Goal: Feedback & Contribution: Leave review/rating

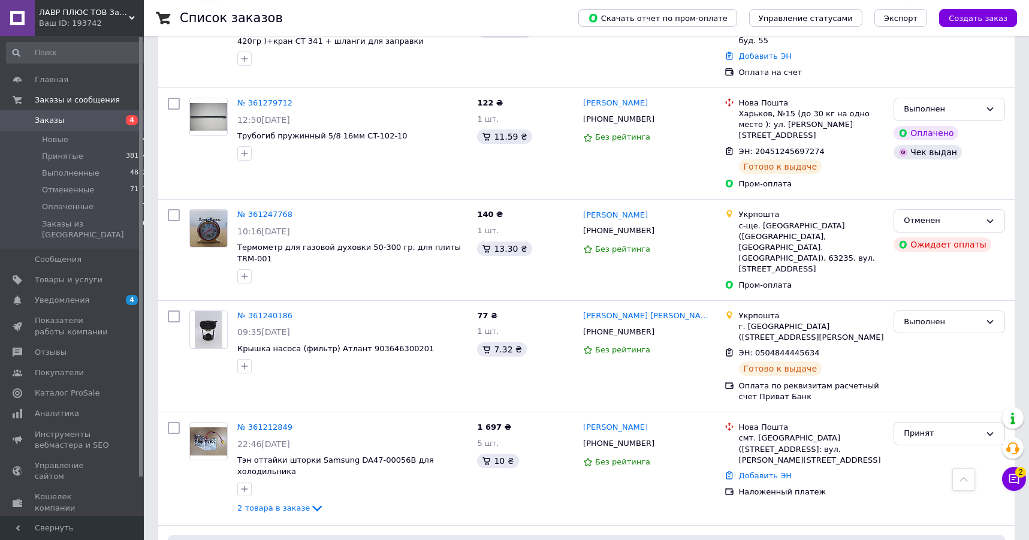
scroll to position [2628, 0]
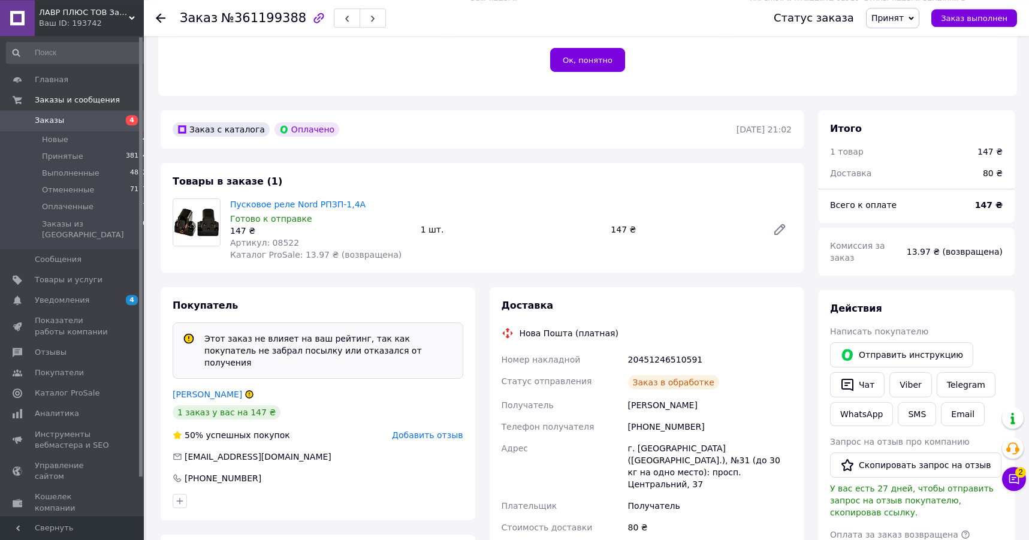
scroll to position [306, 0]
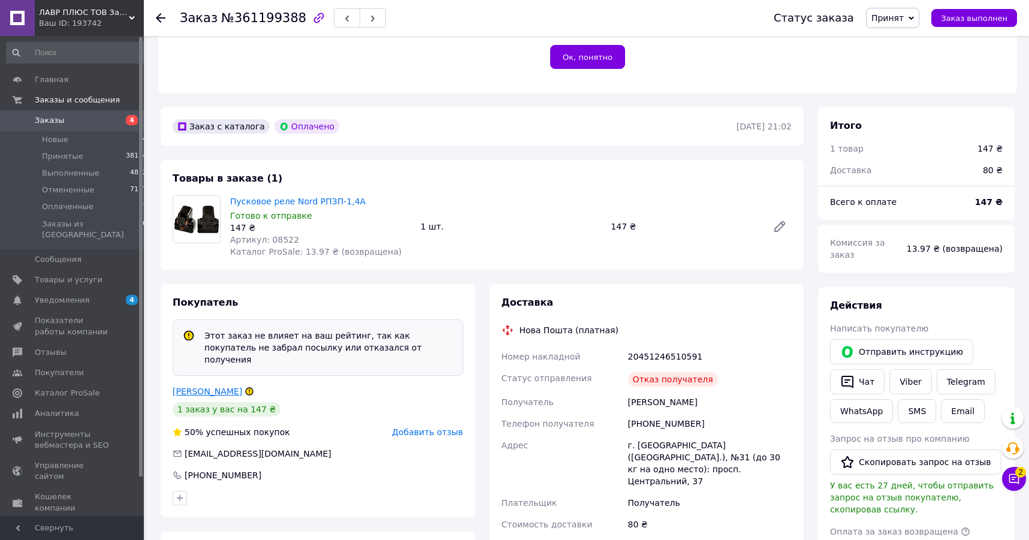
click at [206, 386] on link "[PERSON_NAME]" at bounding box center [207, 391] width 69 height 10
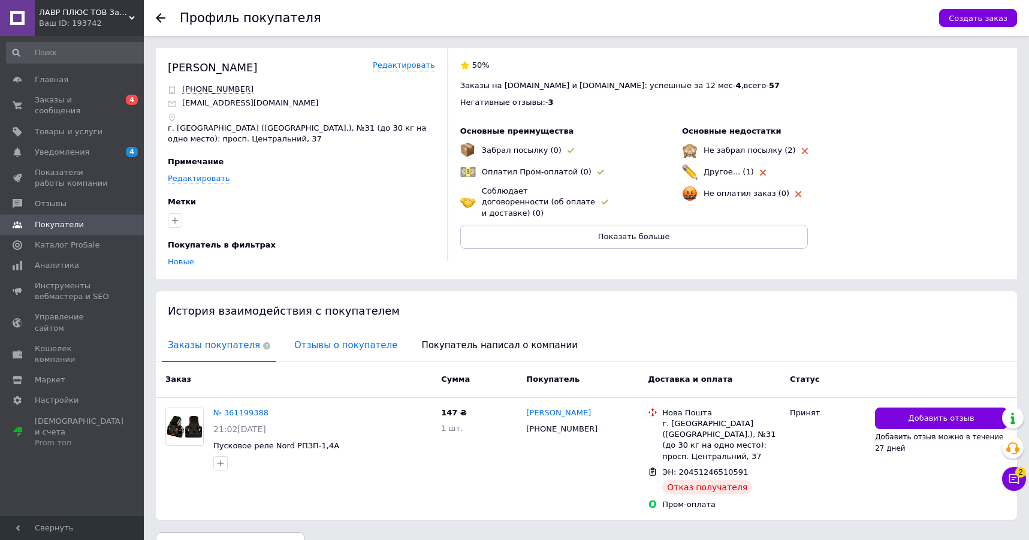
click at [332, 346] on span "Отзывы о покупателе" at bounding box center [345, 345] width 115 height 31
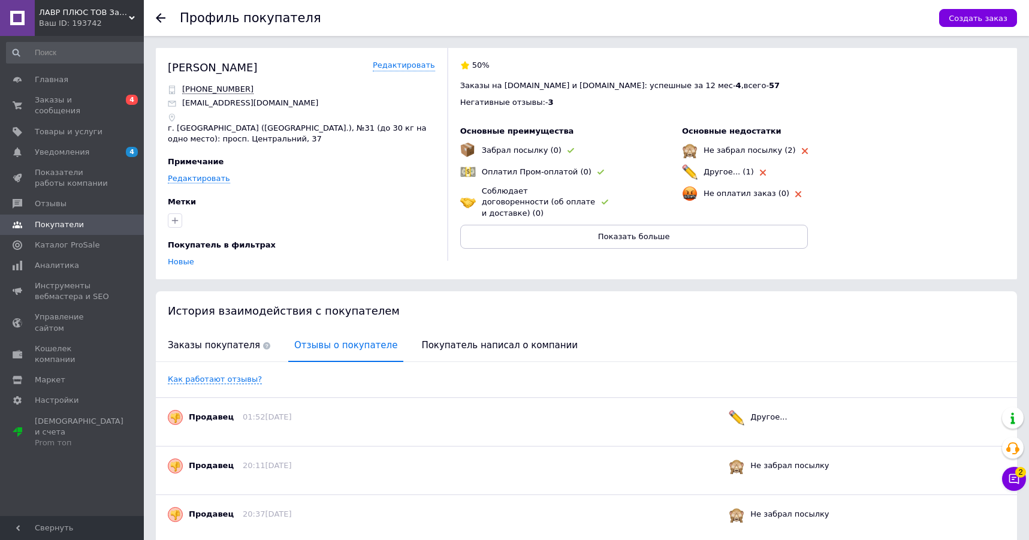
click at [159, 14] on icon at bounding box center [161, 18] width 10 height 10
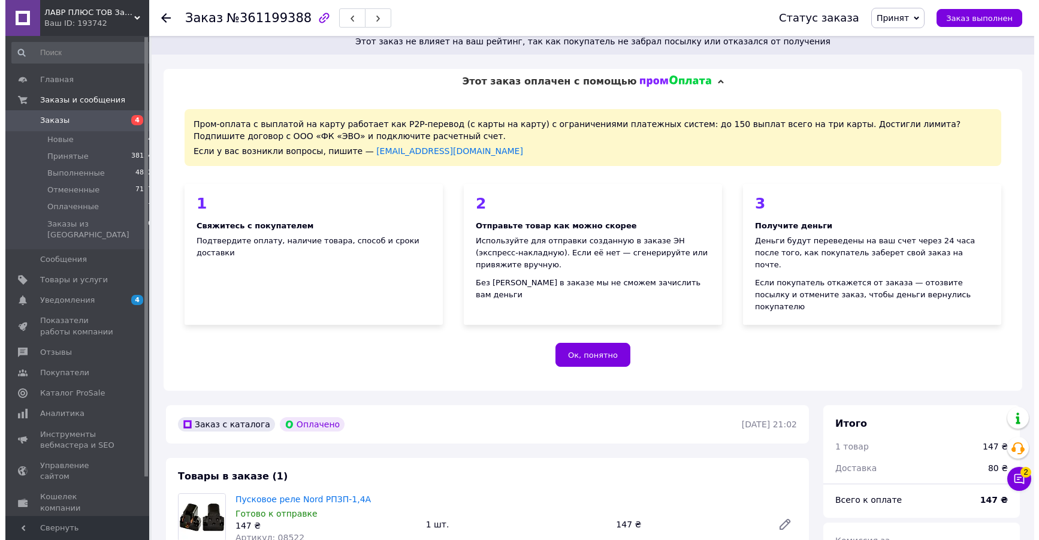
scroll to position [342, 0]
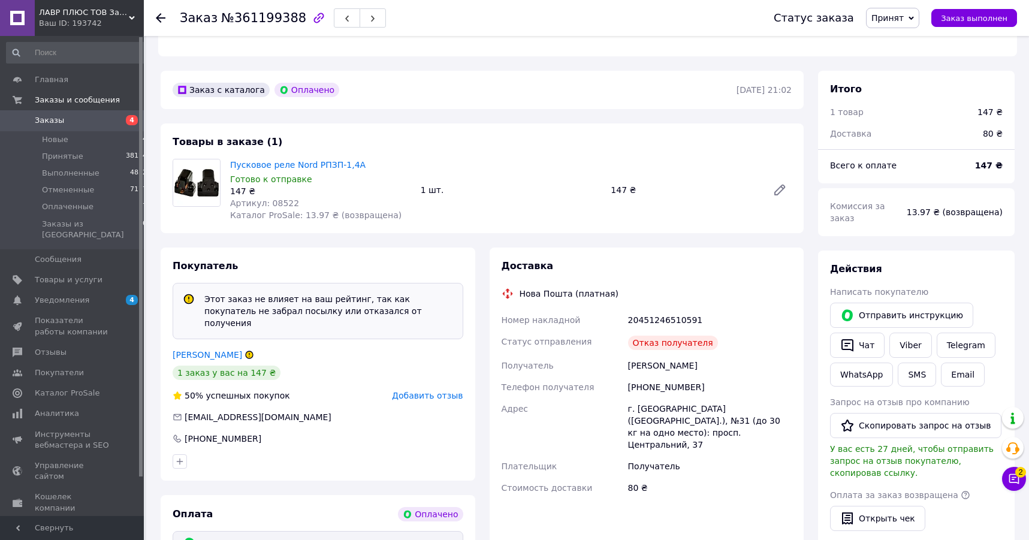
click at [448, 391] on span "Добавить отзыв" at bounding box center [427, 396] width 71 height 10
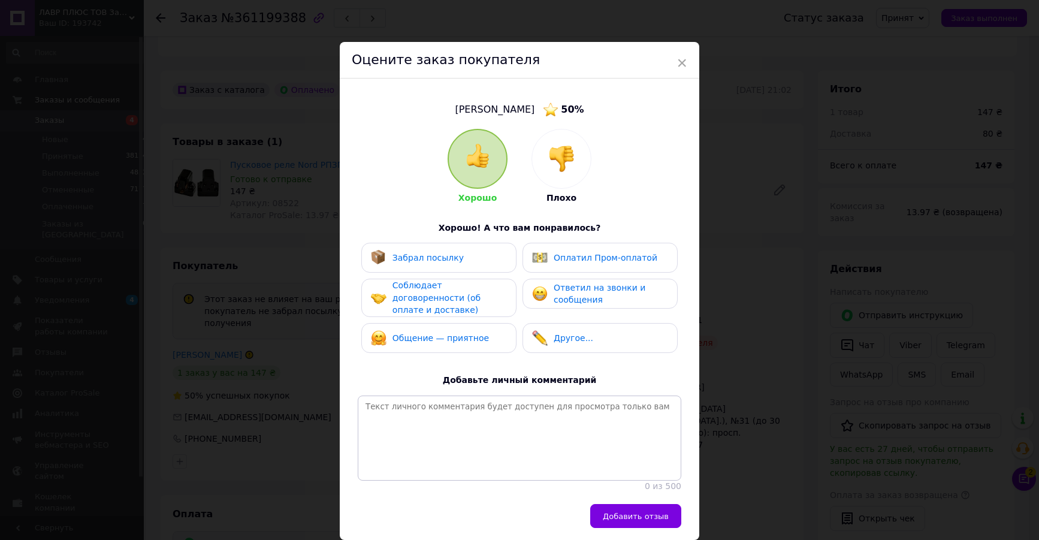
click at [559, 164] on img at bounding box center [561, 159] width 26 height 26
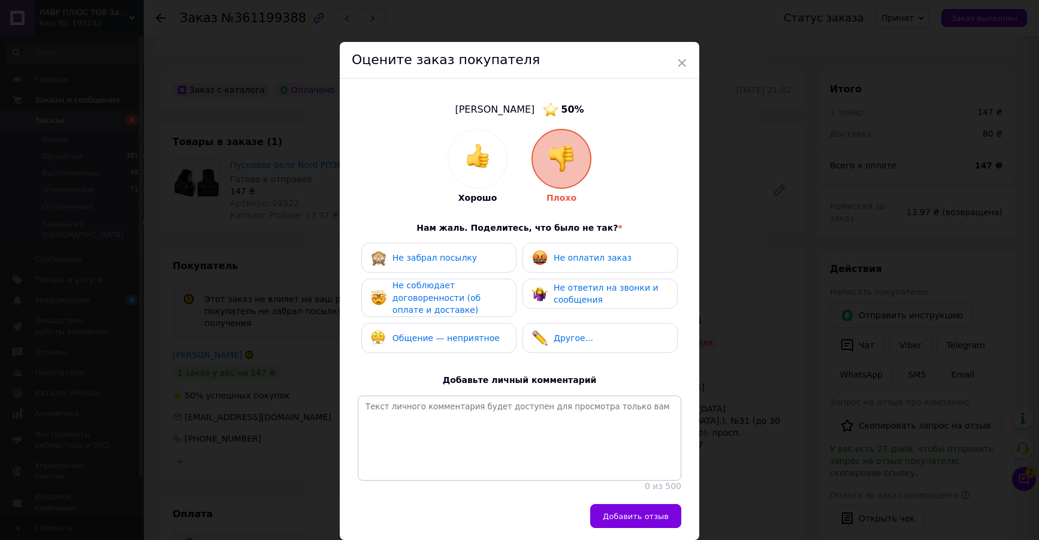
click at [578, 253] on span "Не оплатил заказ" at bounding box center [593, 258] width 78 height 10
click at [483, 262] on div "Не забрал посылку" at bounding box center [439, 258] width 136 height 16
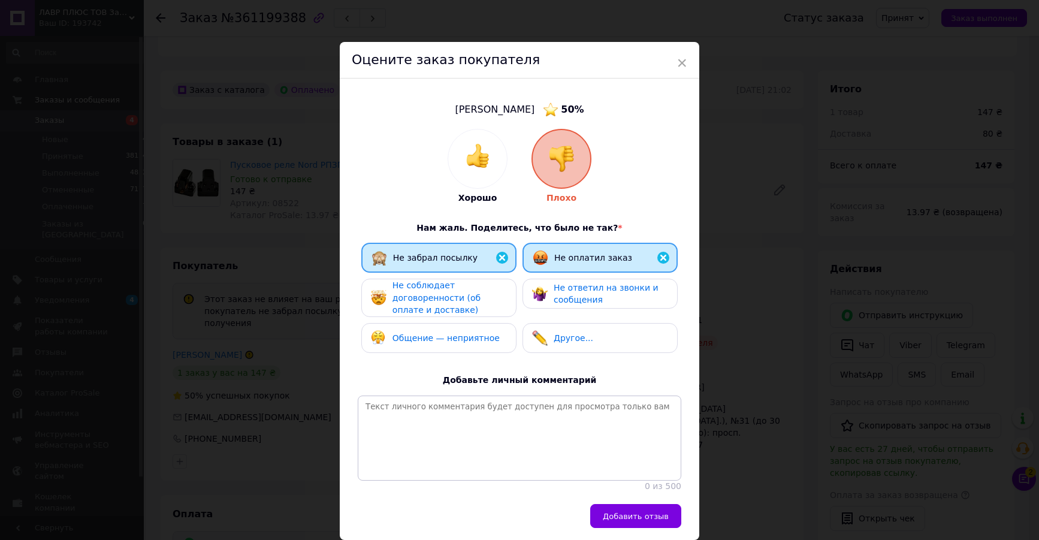
click at [606, 253] on span "Не оплатил заказ" at bounding box center [593, 258] width 78 height 10
click at [589, 331] on div "Другое..." at bounding box center [600, 338] width 136 height 16
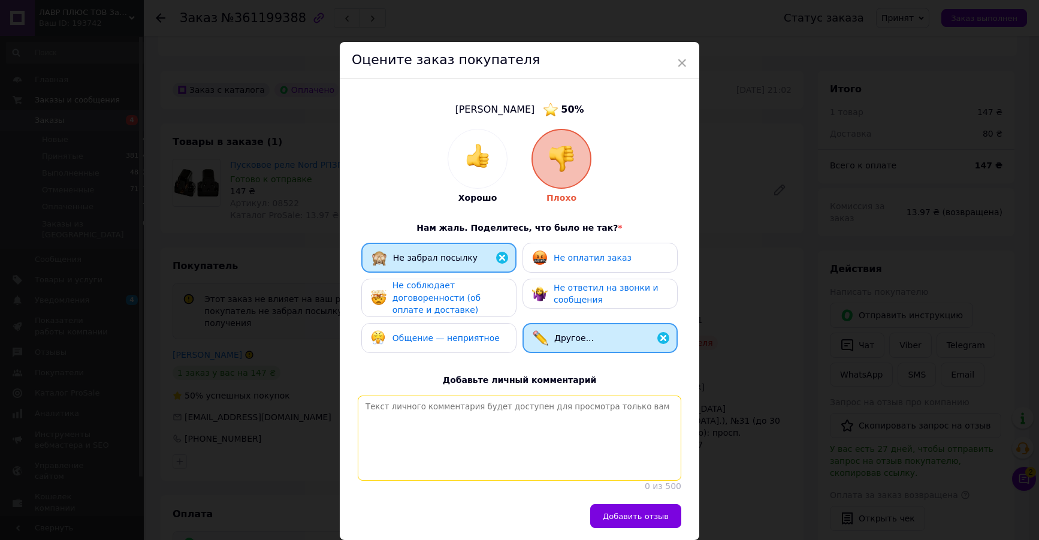
click at [464, 427] on textarea at bounding box center [520, 437] width 324 height 85
type textarea "[PERSON_NAME]"
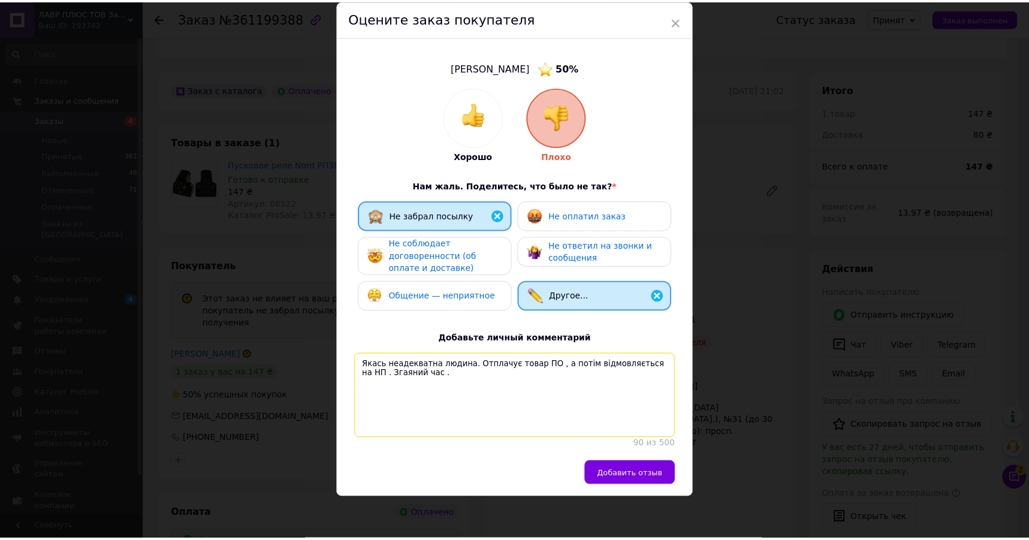
scroll to position [69, 0]
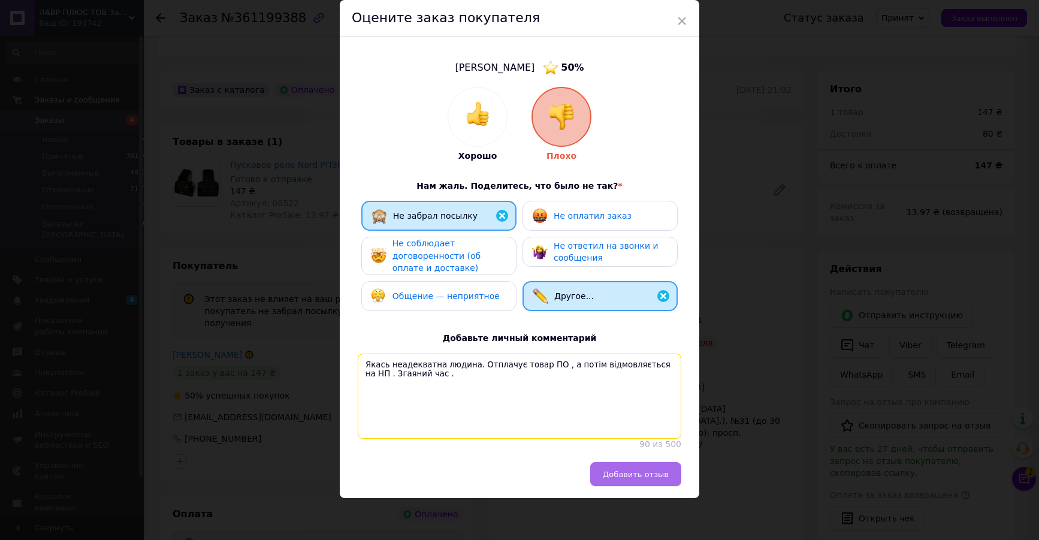
type textarea "Якась неадекватна людина. Отплачує товар ПО , а потім відмовляється на НП . Зга…"
click at [640, 476] on span "Добавить отзыв" at bounding box center [636, 474] width 66 height 9
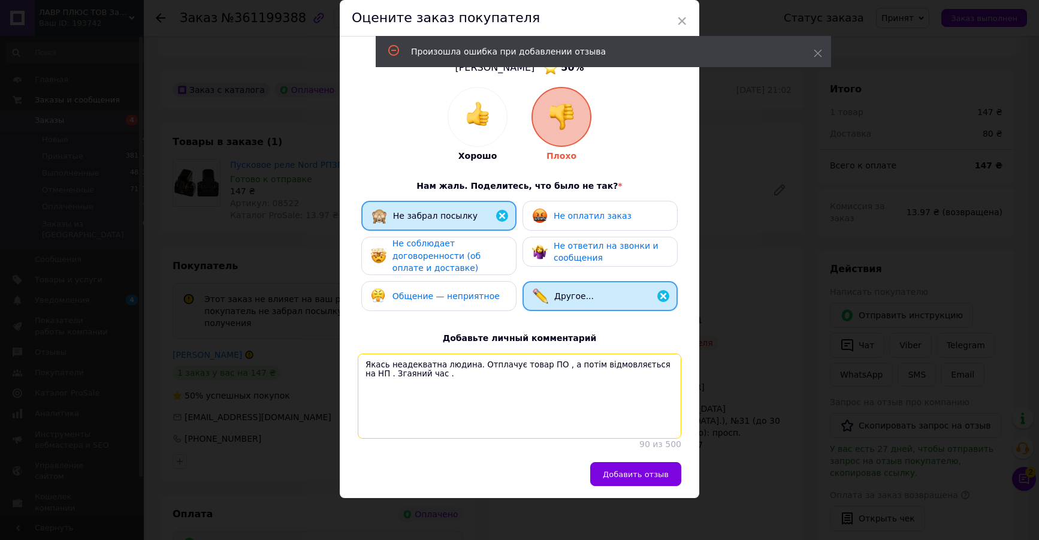
drag, startPoint x: 524, startPoint y: 362, endPoint x: 270, endPoint y: 336, distance: 254.8
click at [358, 353] on textarea "Якась неадекватна людина. Отплачує товар ПО , а потім відмовляється на НП . Зга…" at bounding box center [520, 395] width 324 height 85
click at [821, 51] on icon at bounding box center [818, 53] width 8 height 8
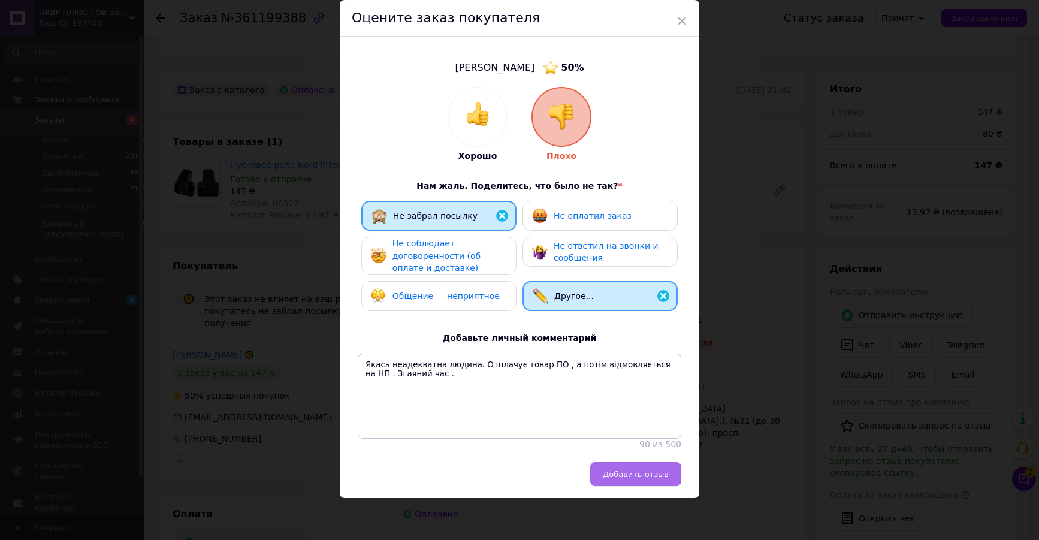
click at [637, 477] on span "Добавить отзыв" at bounding box center [636, 474] width 66 height 9
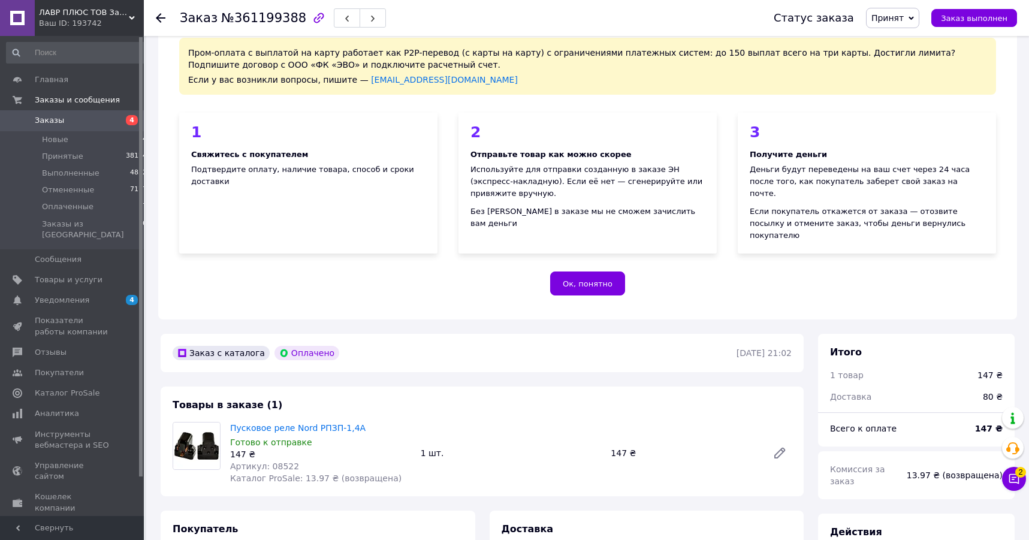
scroll to position [324, 0]
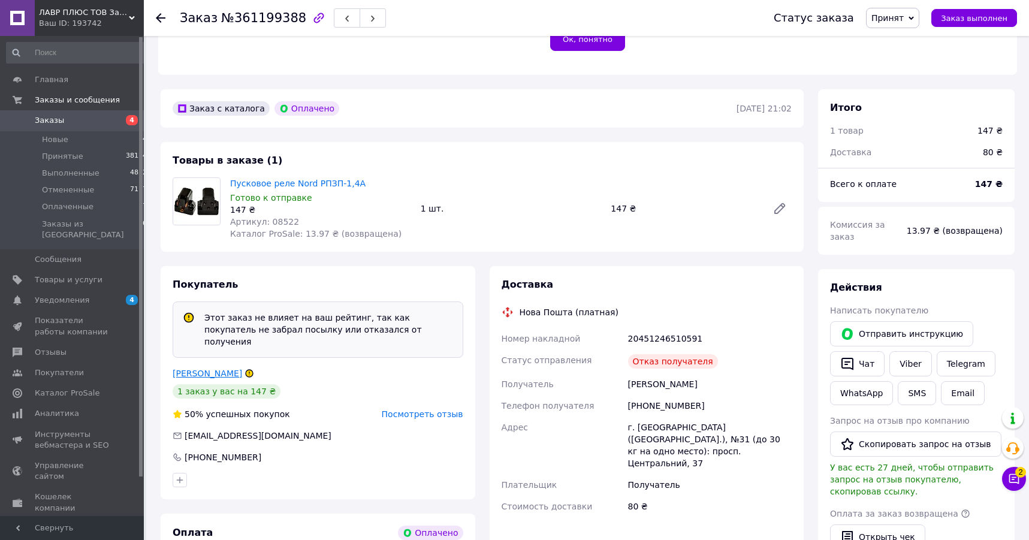
click at [201, 368] on link "[PERSON_NAME]" at bounding box center [207, 373] width 69 height 10
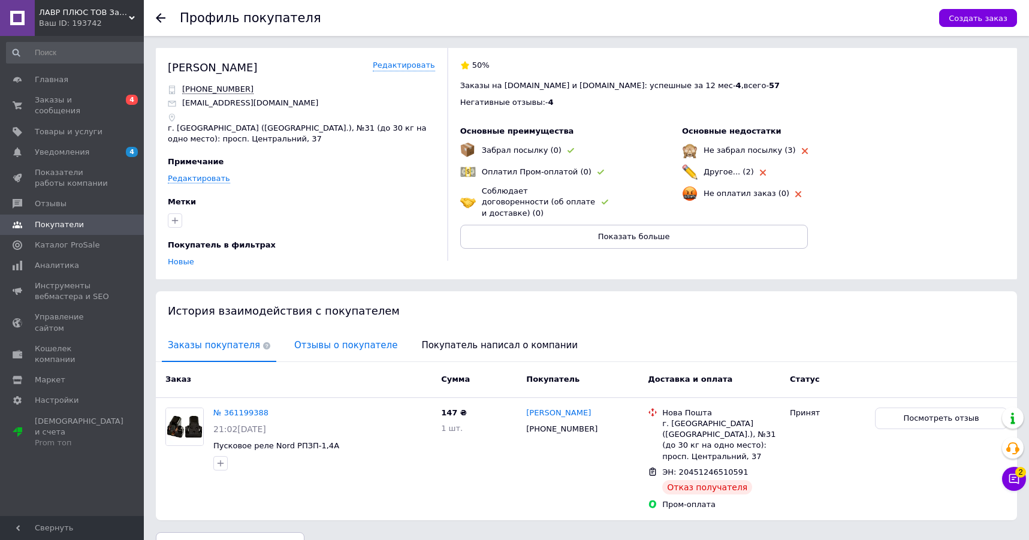
click at [322, 338] on span "Отзывы о покупателе" at bounding box center [345, 345] width 115 height 31
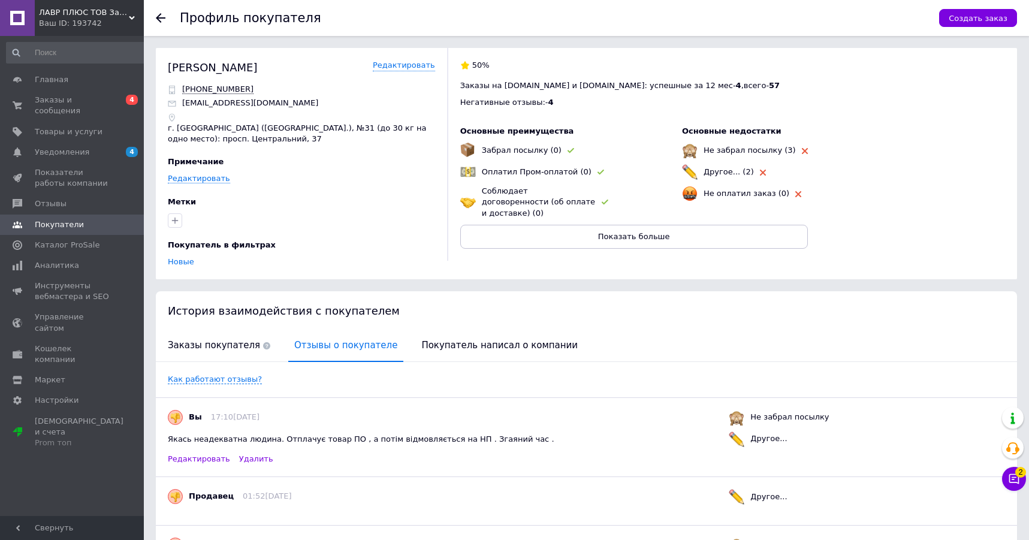
click at [161, 23] on div at bounding box center [168, 18] width 24 height 36
click at [162, 18] on use at bounding box center [161, 18] width 10 height 10
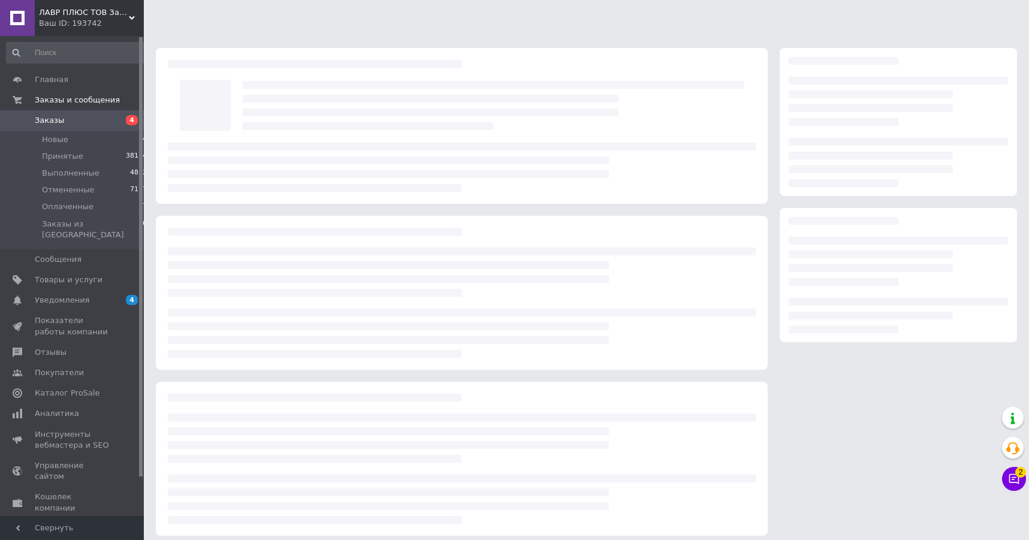
scroll to position [8, 0]
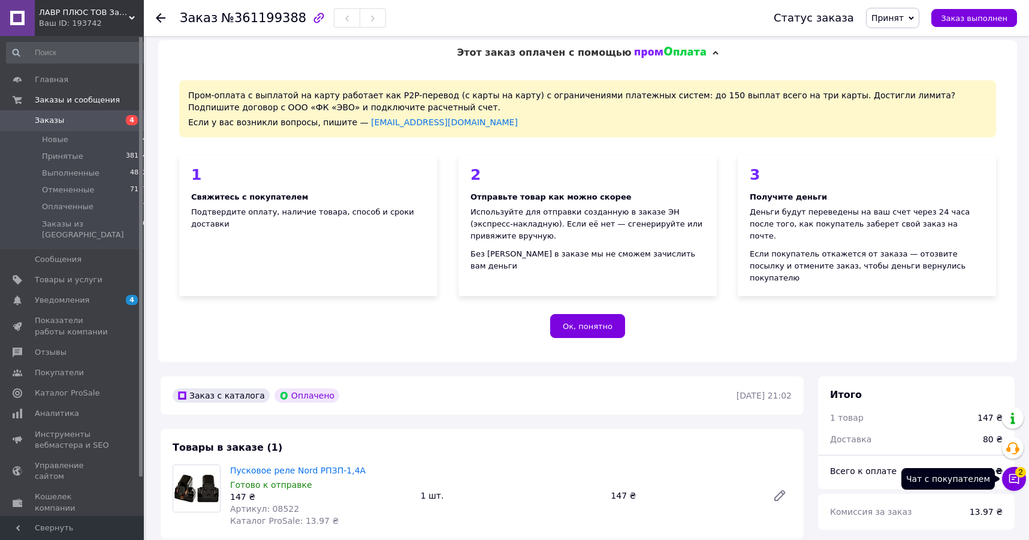
click at [1015, 479] on icon at bounding box center [1014, 479] width 12 height 12
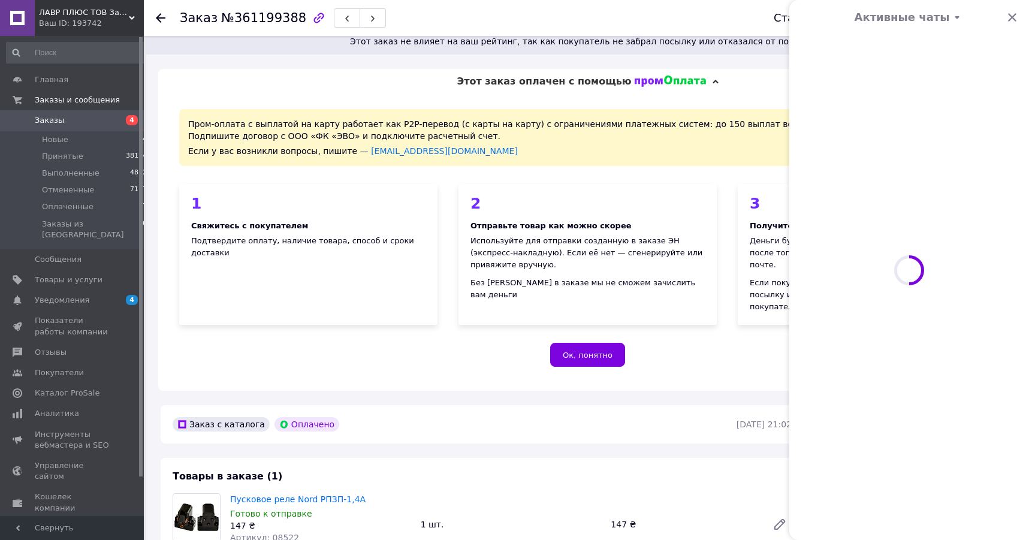
scroll to position [37, 0]
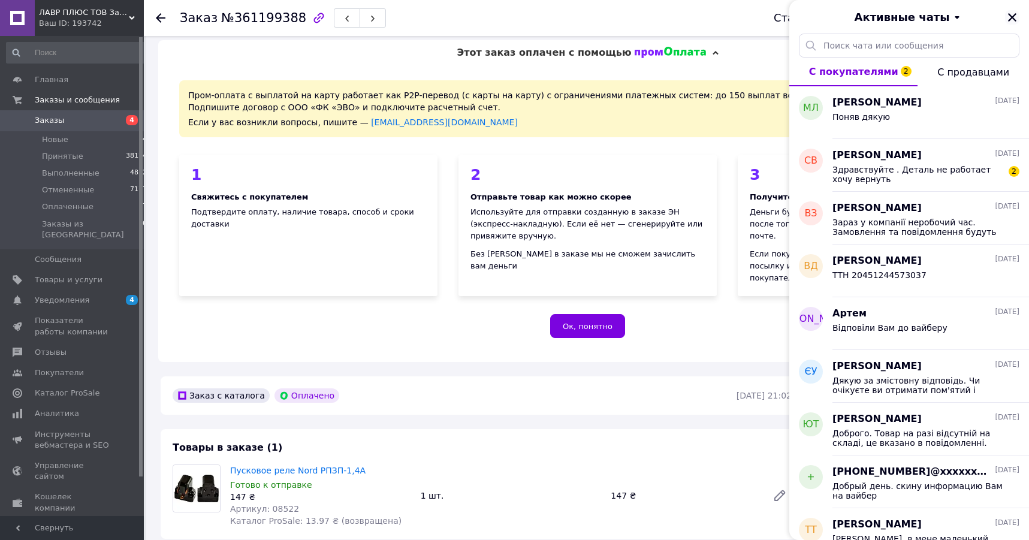
click at [1016, 16] on icon "Закрыть" at bounding box center [1011, 17] width 11 height 11
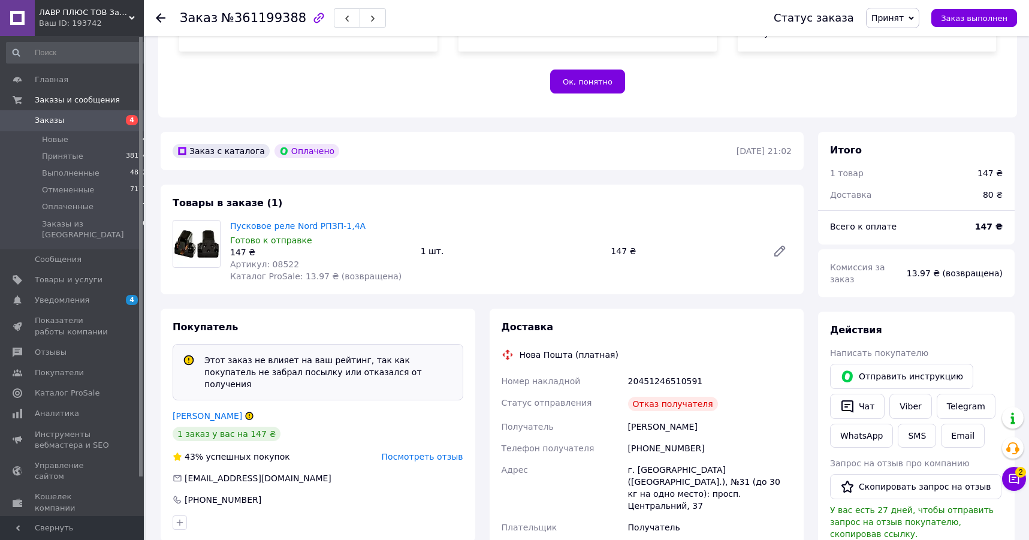
scroll to position [220, 0]
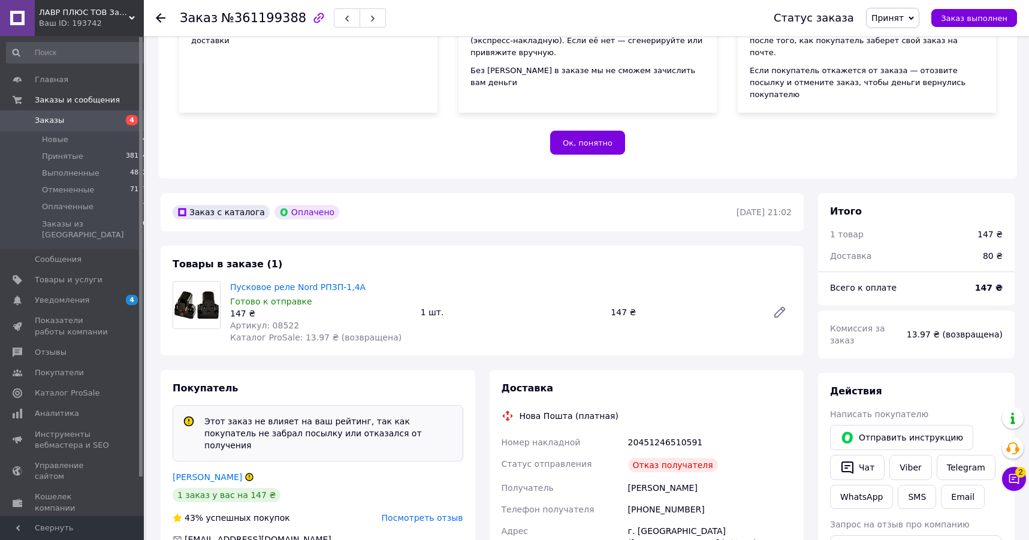
click at [161, 17] on use at bounding box center [161, 18] width 10 height 10
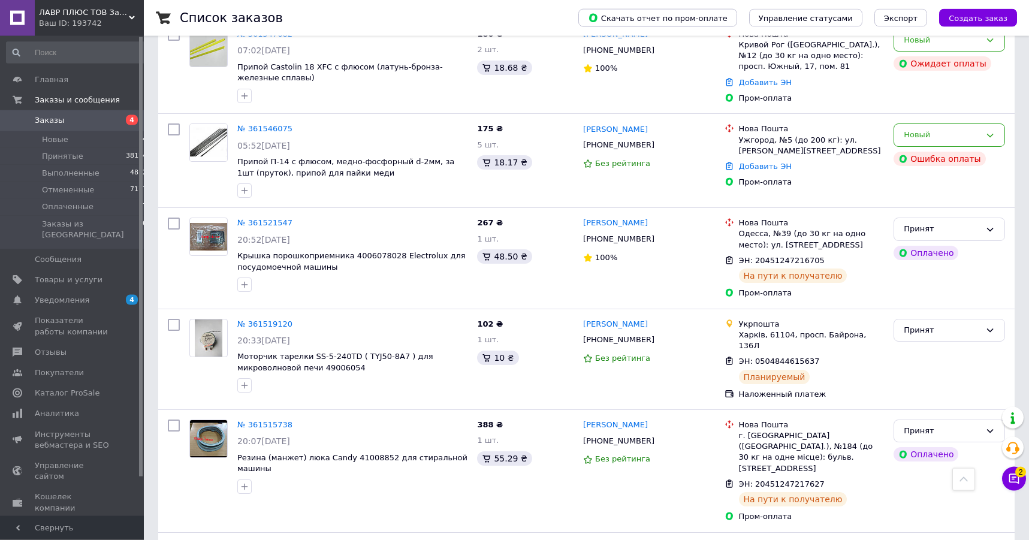
scroll to position [978, 0]
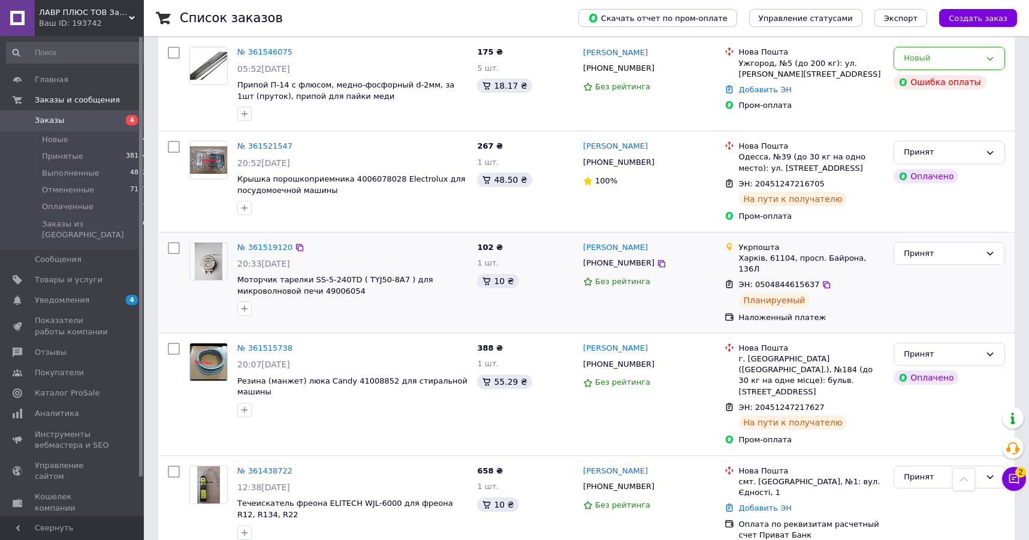
drag, startPoint x: 647, startPoint y: 193, endPoint x: 580, endPoint y: 192, distance: 67.1
click at [580, 237] on div "[PERSON_NAME] [PHONE_NUMBER] Без рейтинга" at bounding box center [648, 282] width 141 height 90
drag, startPoint x: 639, startPoint y: 208, endPoint x: 584, endPoint y: 192, distance: 57.6
click at [584, 237] on div "[PERSON_NAME] [PHONE_NUMBER] Без рейтинга" at bounding box center [648, 282] width 141 height 90
copy div "[PERSON_NAME] [PHONE_NUMBER]"
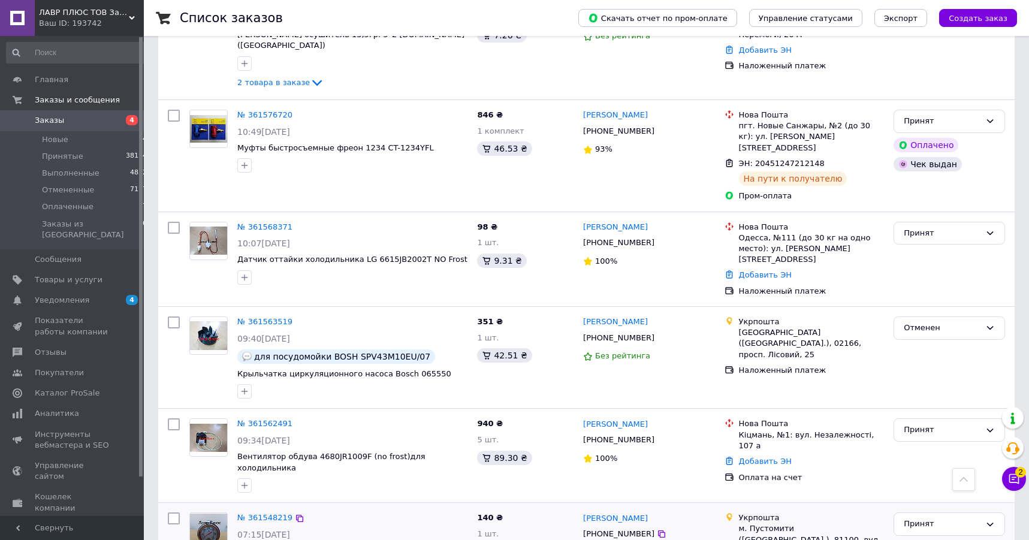
scroll to position [61, 0]
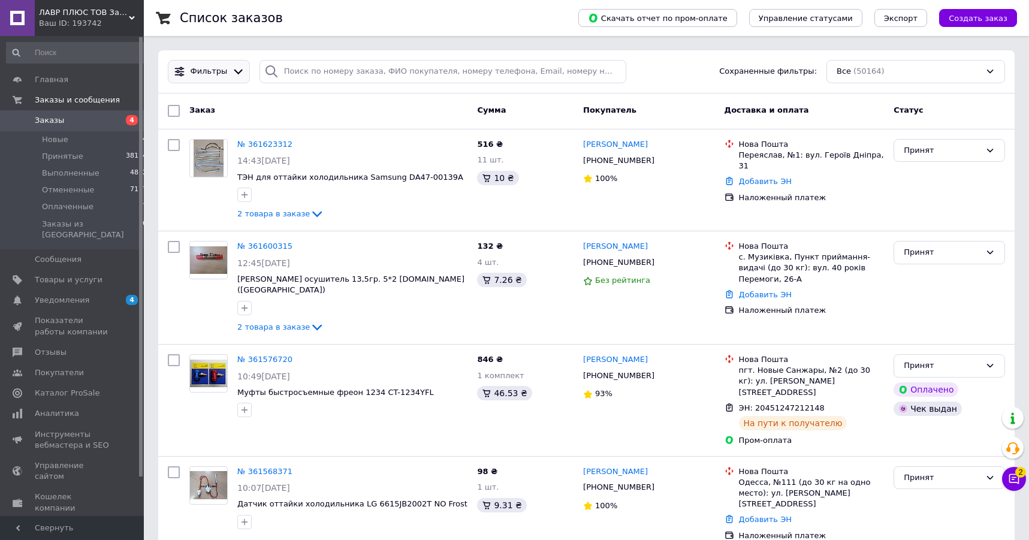
click at [200, 66] on div "Фильтры" at bounding box center [209, 71] width 76 height 13
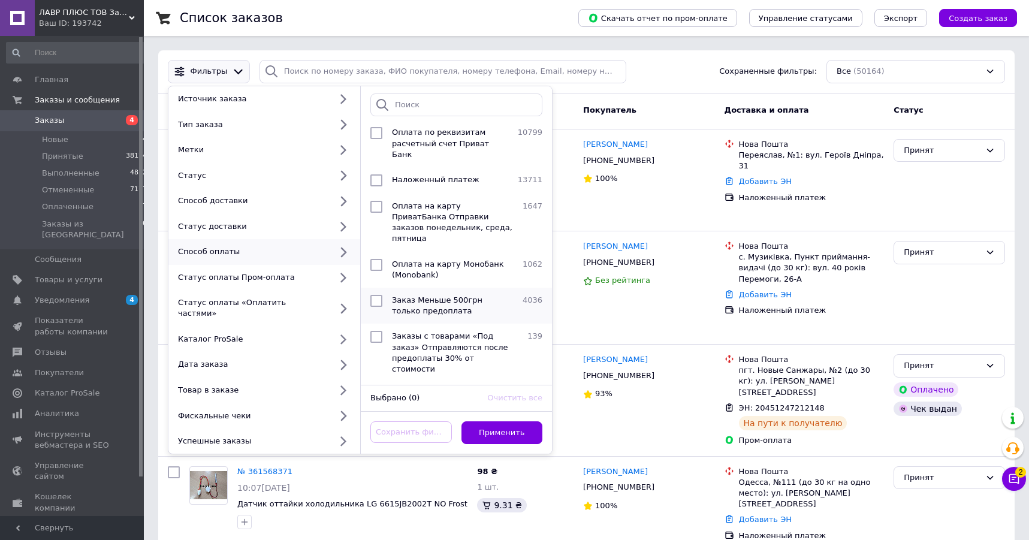
scroll to position [137, 0]
click at [408, 388] on span "Пром-оплата" at bounding box center [418, 392] width 53 height 9
checkbox input "true"
drag, startPoint x: 499, startPoint y: 420, endPoint x: 607, endPoint y: 5, distance: 428.9
click at [500, 421] on button "Применить" at bounding box center [501, 432] width 81 height 23
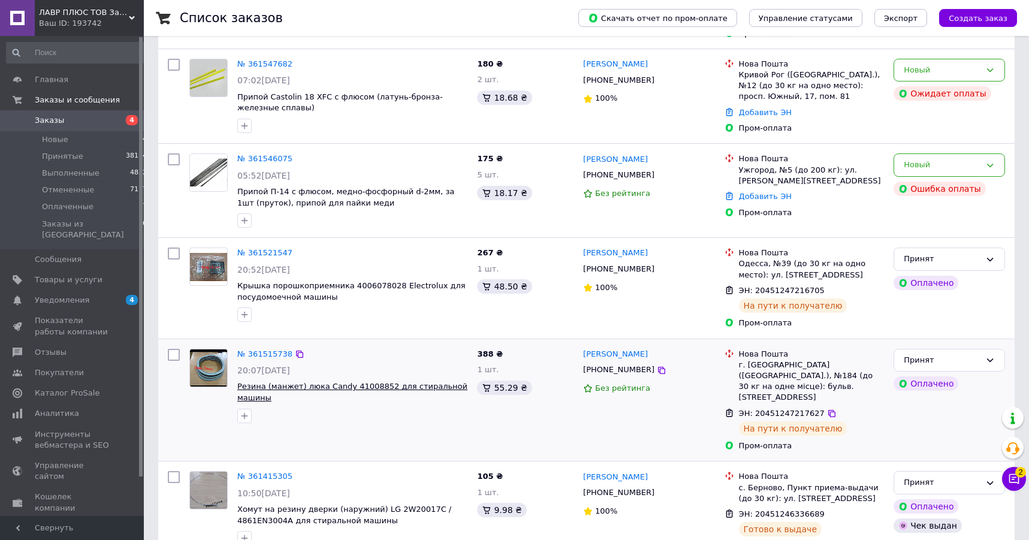
scroll to position [306, 0]
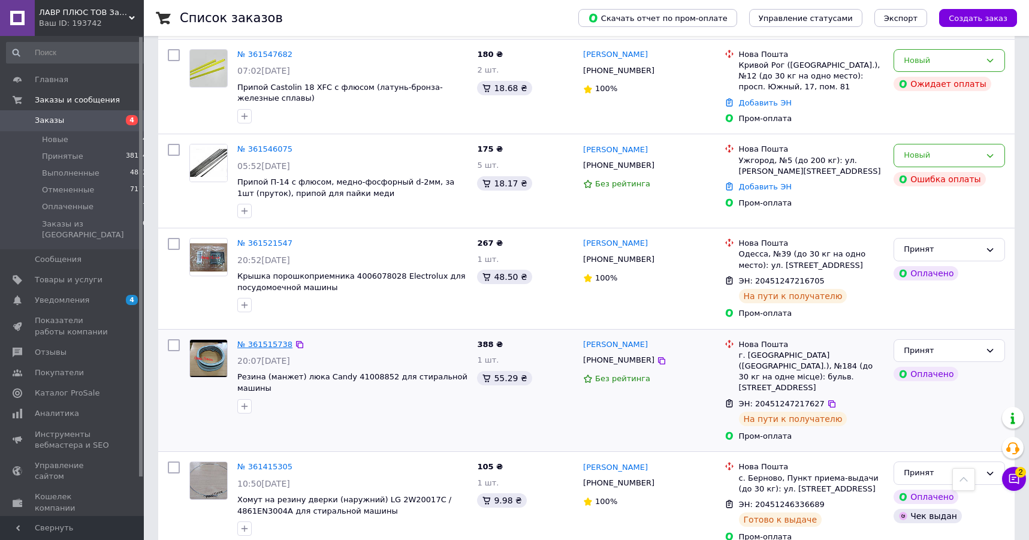
click at [267, 340] on link "№ 361515738" at bounding box center [264, 344] width 55 height 9
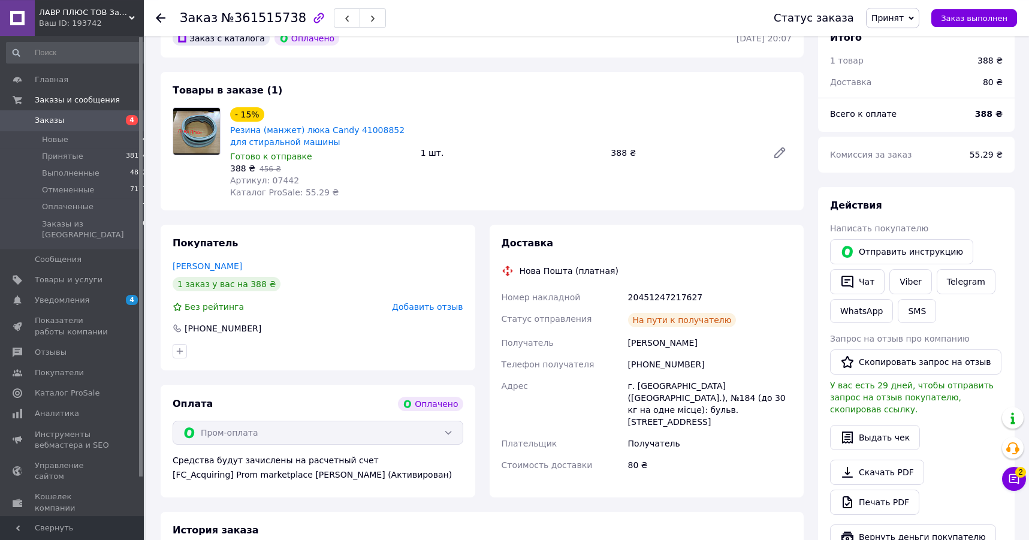
scroll to position [374, 0]
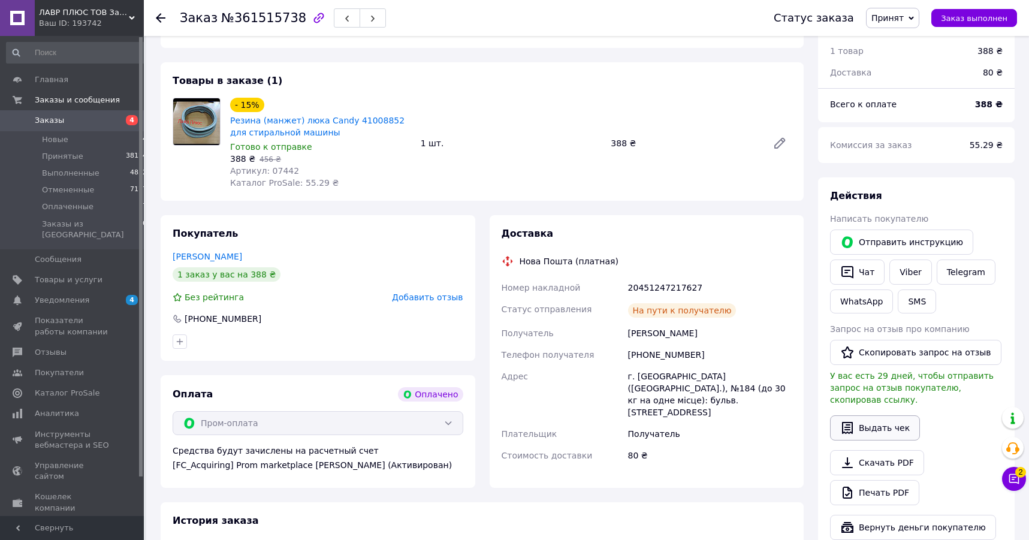
click at [864, 415] on button "Выдать чек" at bounding box center [875, 427] width 90 height 25
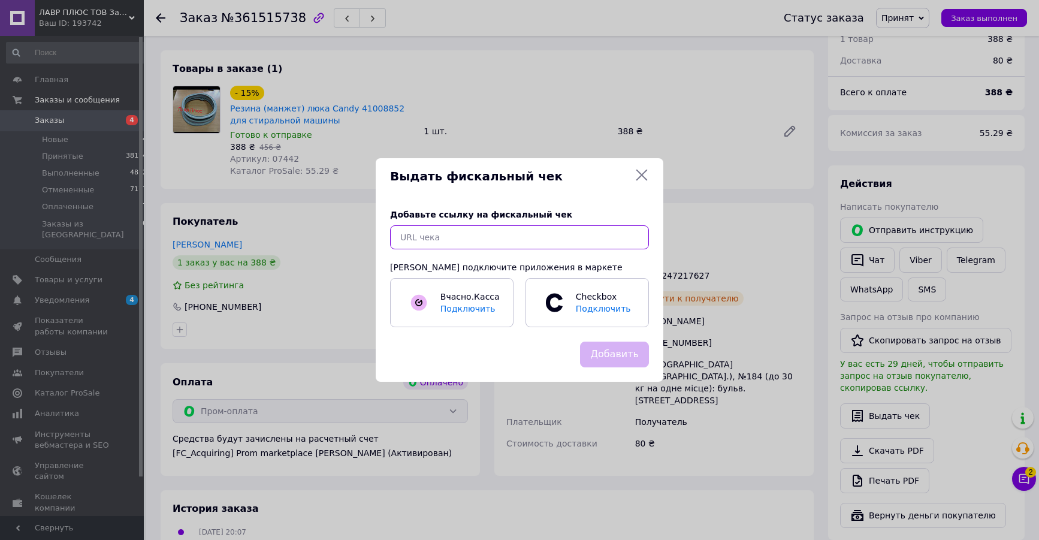
click at [477, 244] on input "text" at bounding box center [519, 237] width 259 height 24
paste input "[URL][DOMAIN_NAME]"
type input "[URL][DOMAIN_NAME]"
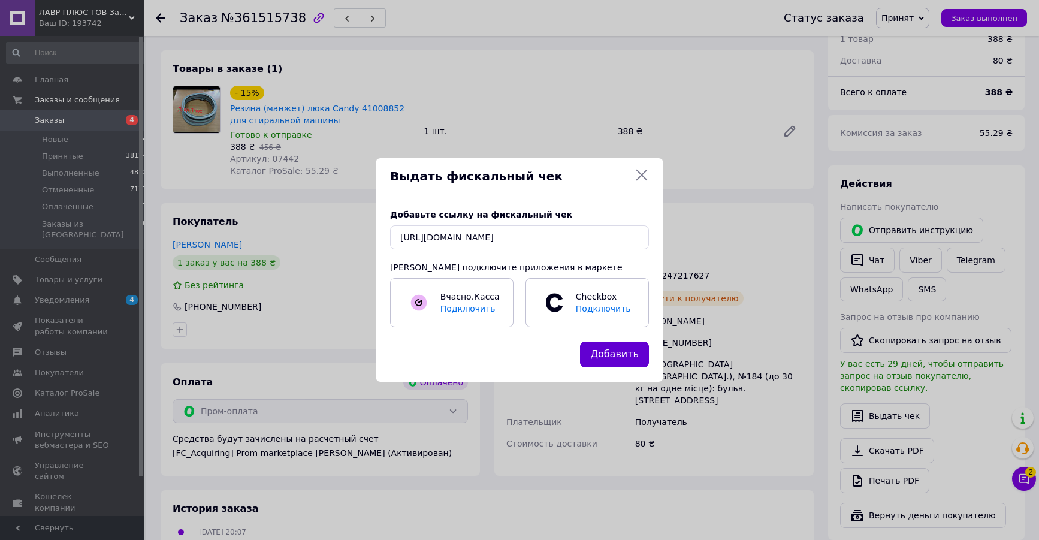
click at [625, 349] on button "Добавить" at bounding box center [614, 354] width 69 height 26
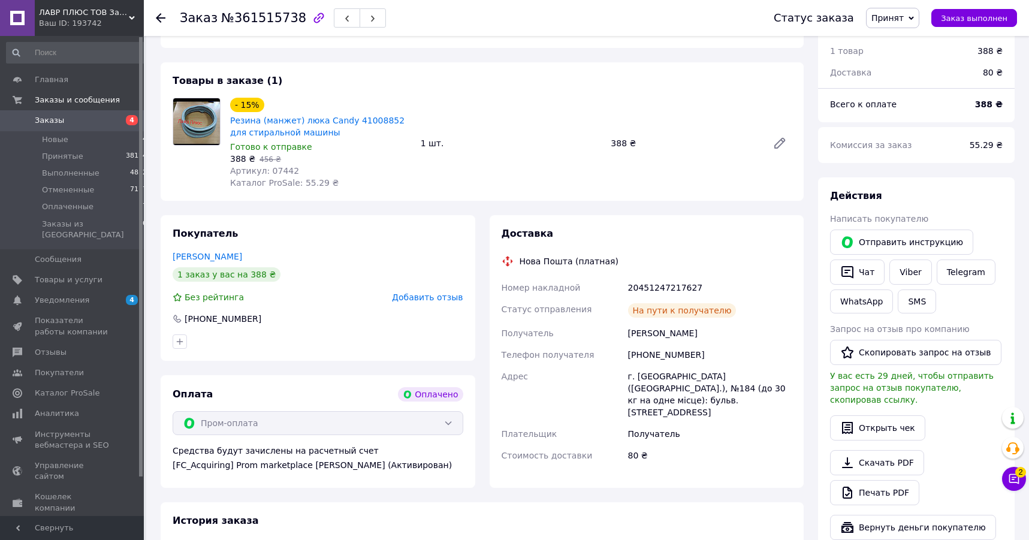
click at [161, 20] on icon at bounding box center [161, 18] width 10 height 10
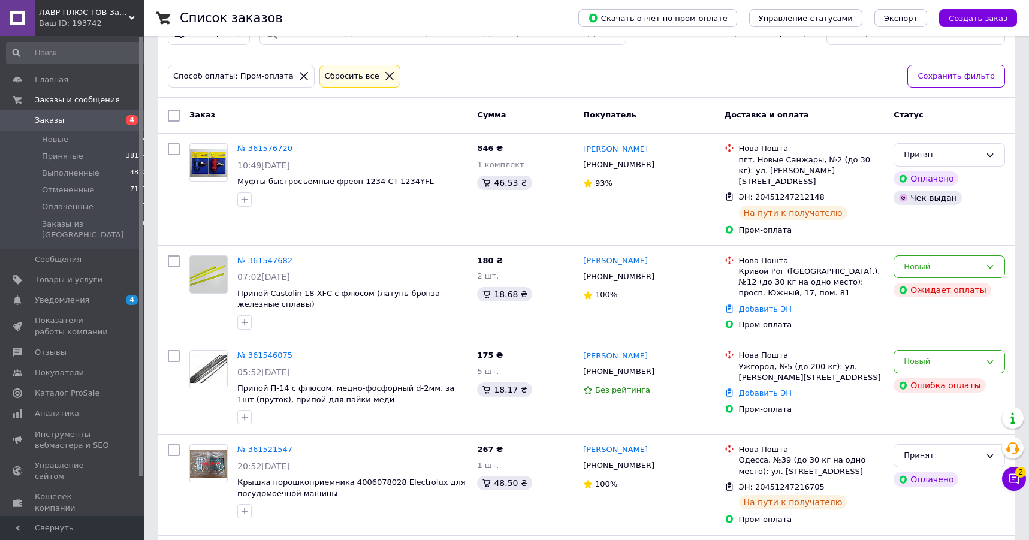
scroll to position [244, 0]
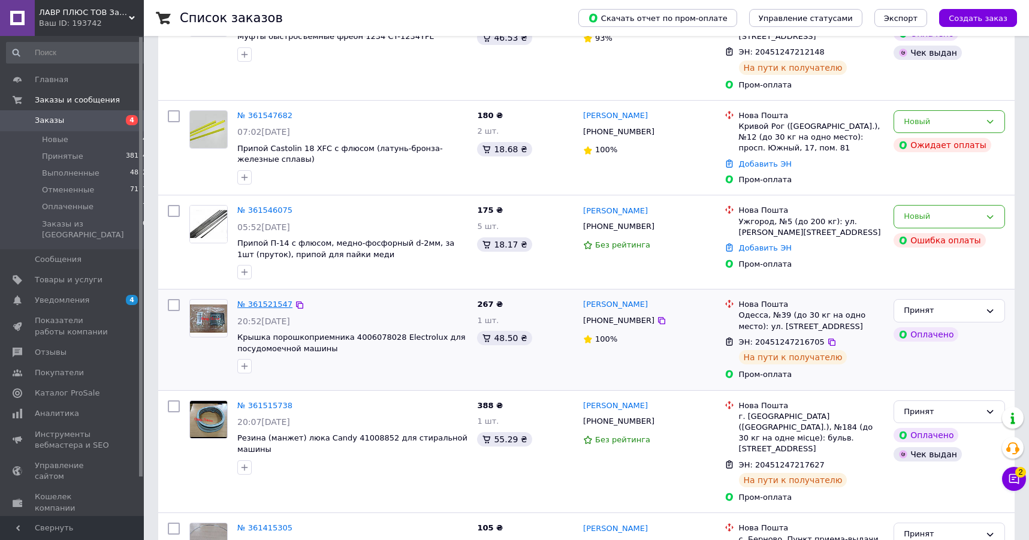
click at [272, 300] on link "№ 361521547" at bounding box center [264, 304] width 55 height 9
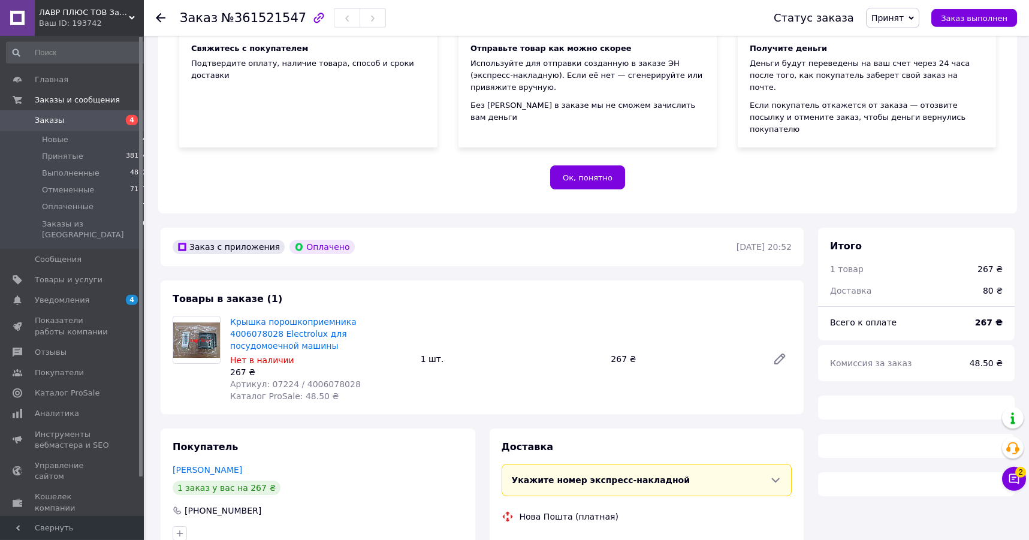
scroll to position [252, 0]
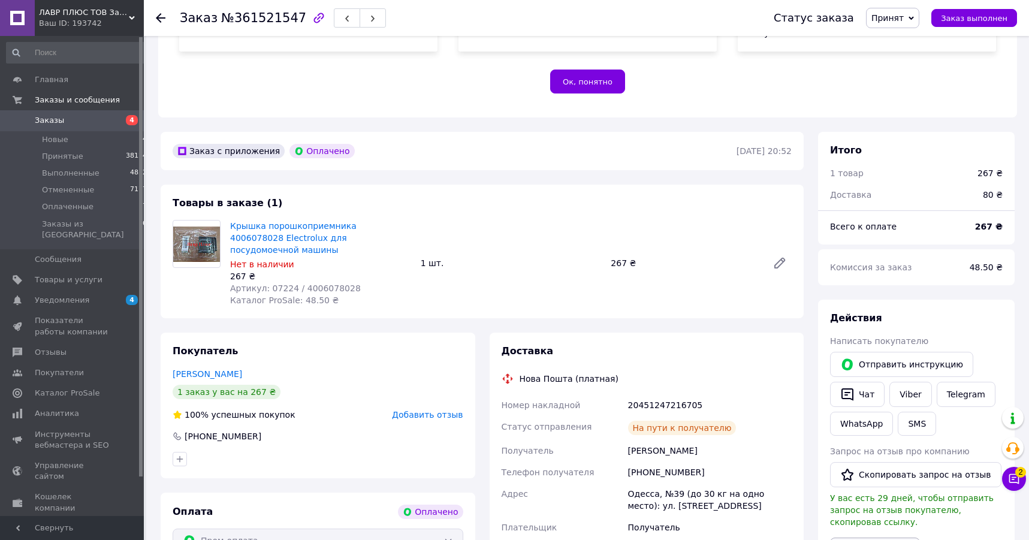
click at [869, 537] on button "Выдать чек" at bounding box center [875, 549] width 90 height 25
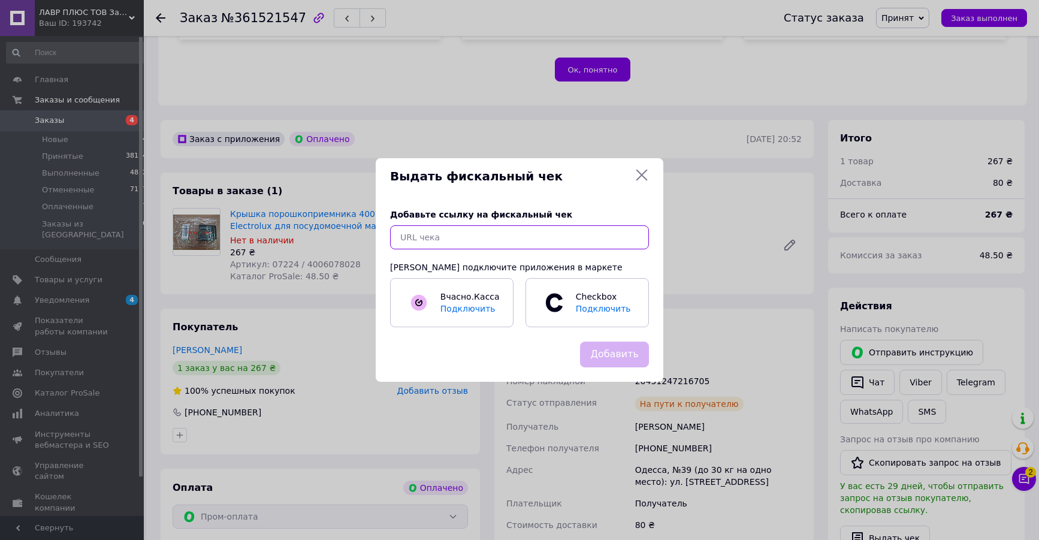
click at [415, 246] on input "text" at bounding box center [519, 237] width 259 height 24
paste input "[URL][DOMAIN_NAME]"
type input "[URL][DOMAIN_NAME]"
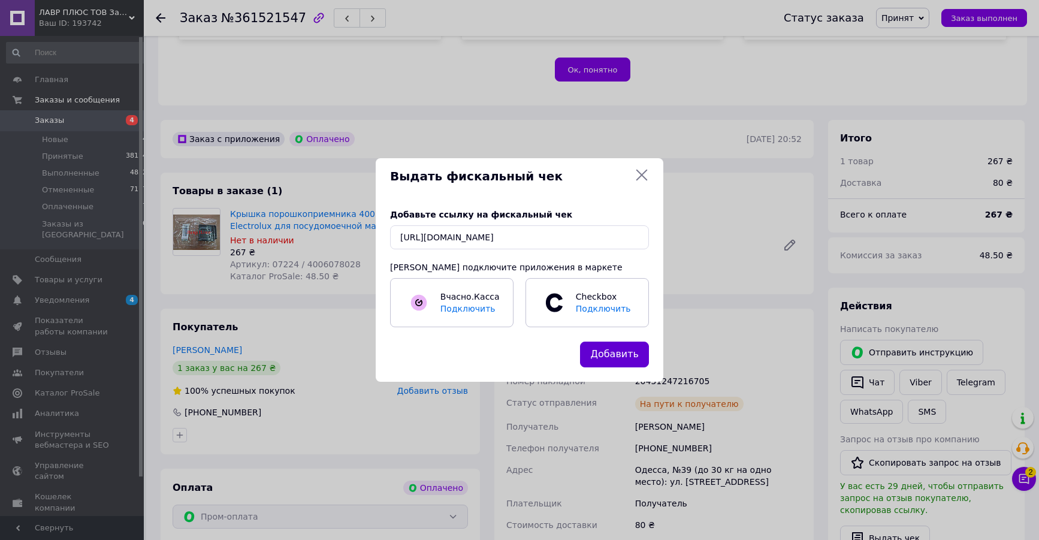
click at [625, 347] on button "Добавить" at bounding box center [614, 354] width 69 height 26
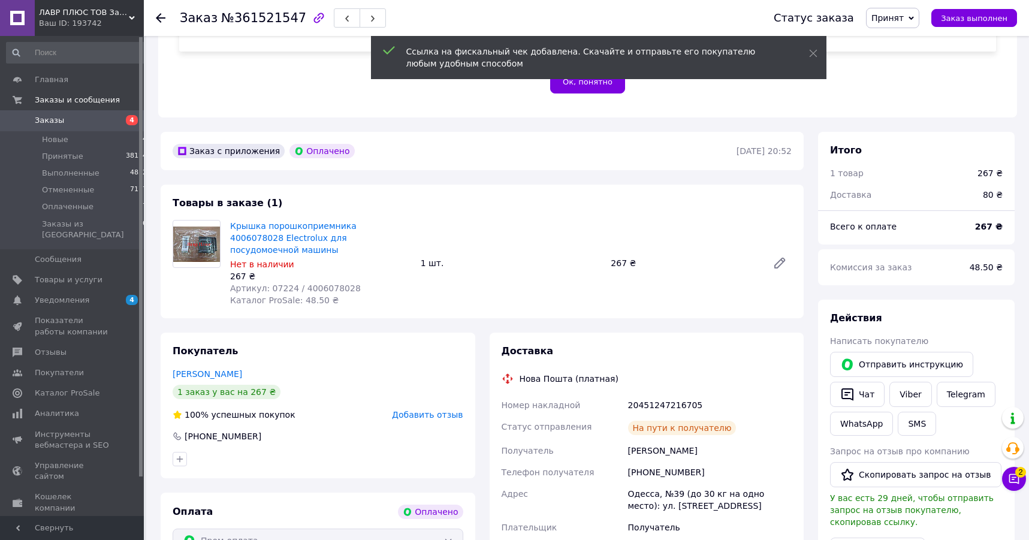
click at [159, 19] on use at bounding box center [161, 18] width 10 height 10
